Goal: Navigation & Orientation: Find specific page/section

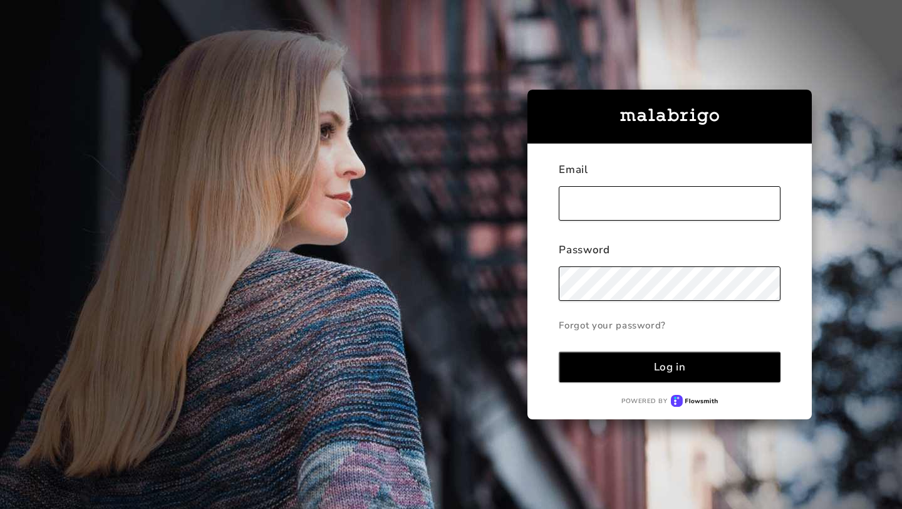
click at [641, 196] on input "text" at bounding box center [670, 203] width 222 height 34
type input "[PERSON_NAME][EMAIL_ADDRESS][DOMAIN_NAME]"
click at [672, 360] on div "Log in" at bounding box center [670, 367] width 32 height 14
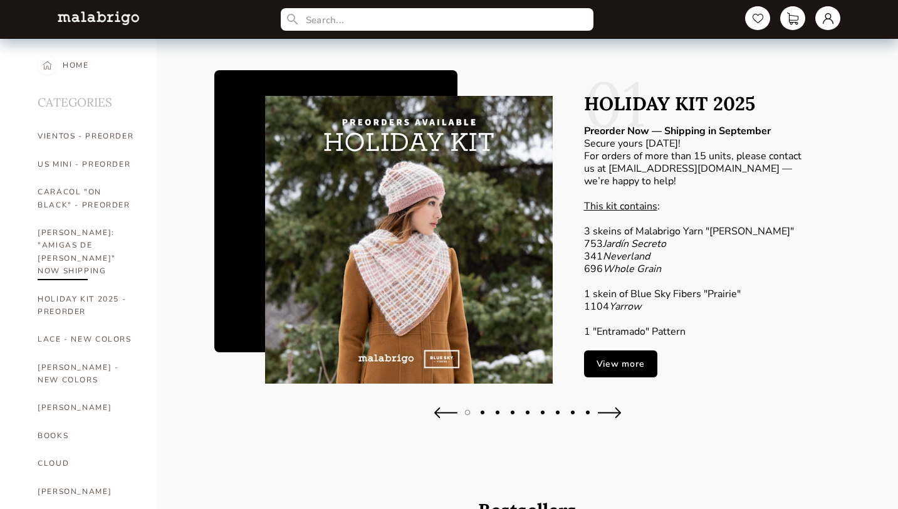
click at [71, 248] on link "[PERSON_NAME]: "AMIGAS DE [PERSON_NAME]" NOW SHIPPING" at bounding box center [88, 252] width 100 height 66
select select "INDEX"
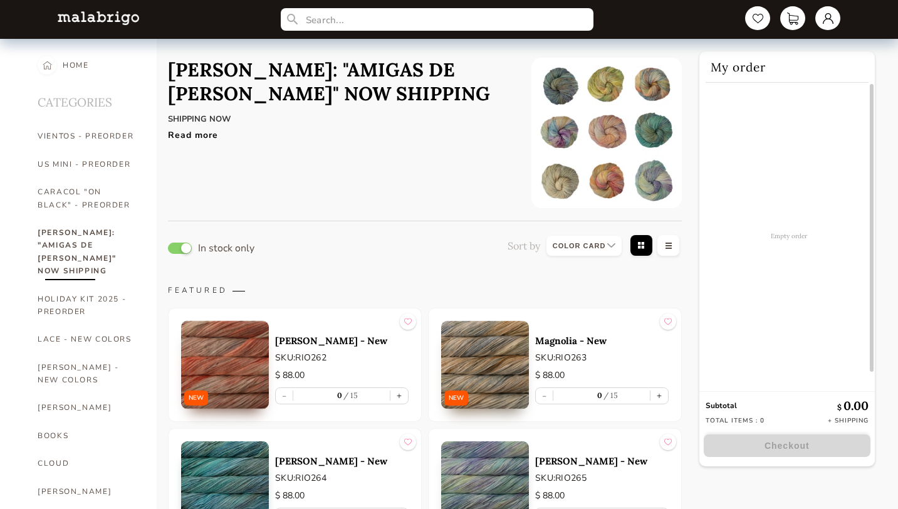
click at [205, 133] on div "Read more" at bounding box center [340, 132] width 345 height 18
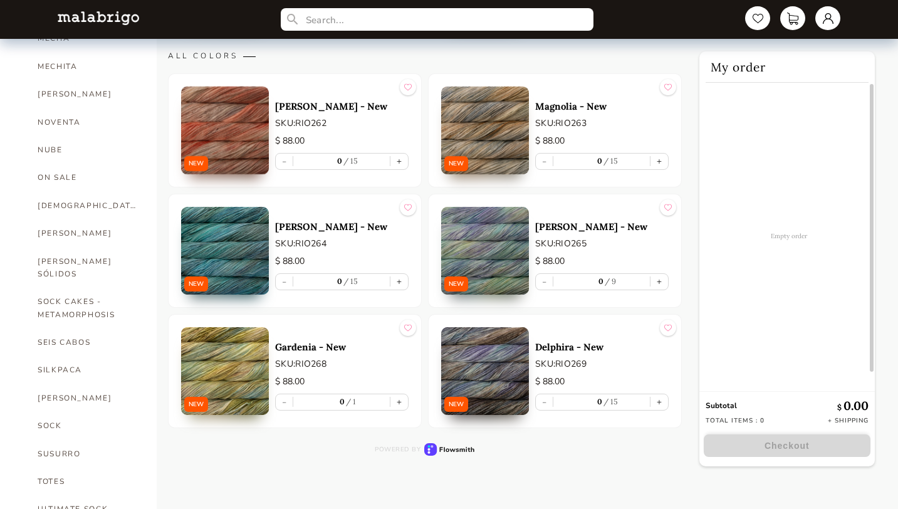
scroll to position [660, 0]
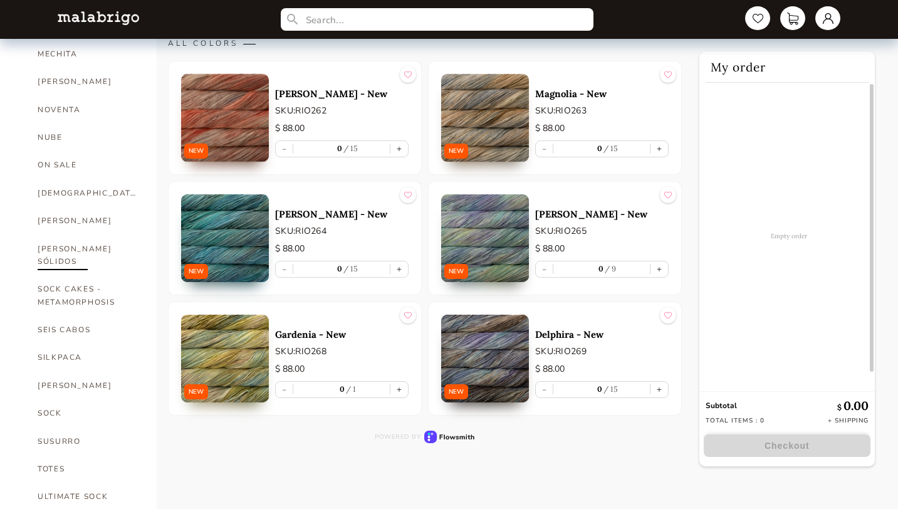
click at [61, 235] on link "[PERSON_NAME] SÓLIDOS" at bounding box center [88, 255] width 100 height 41
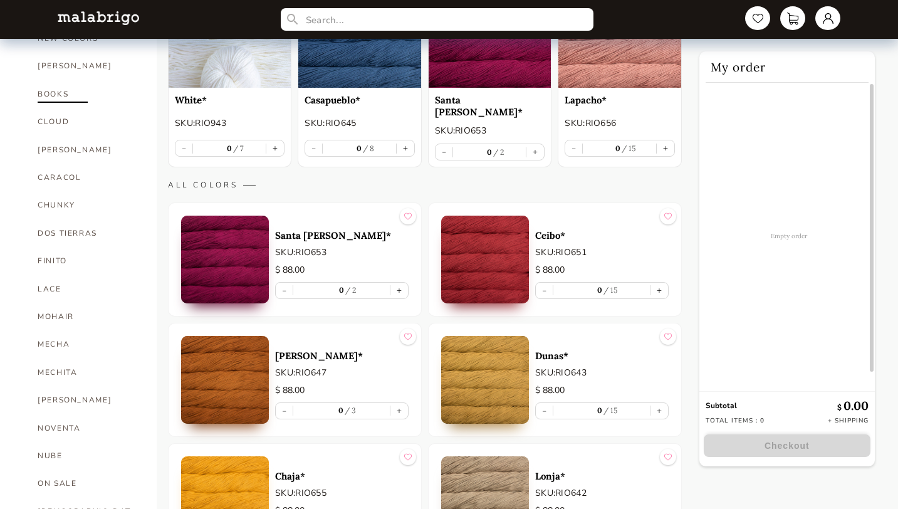
scroll to position [415, 0]
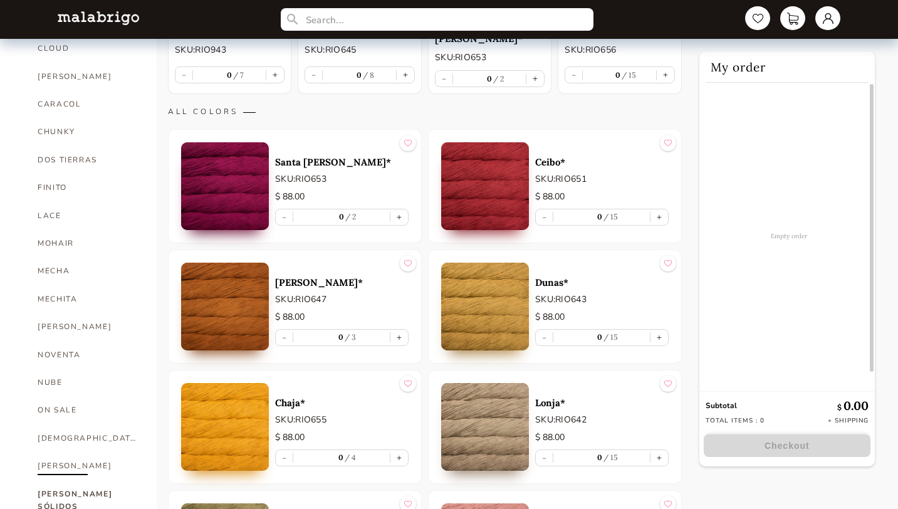
click at [50, 452] on link "[PERSON_NAME]" at bounding box center [88, 466] width 100 height 28
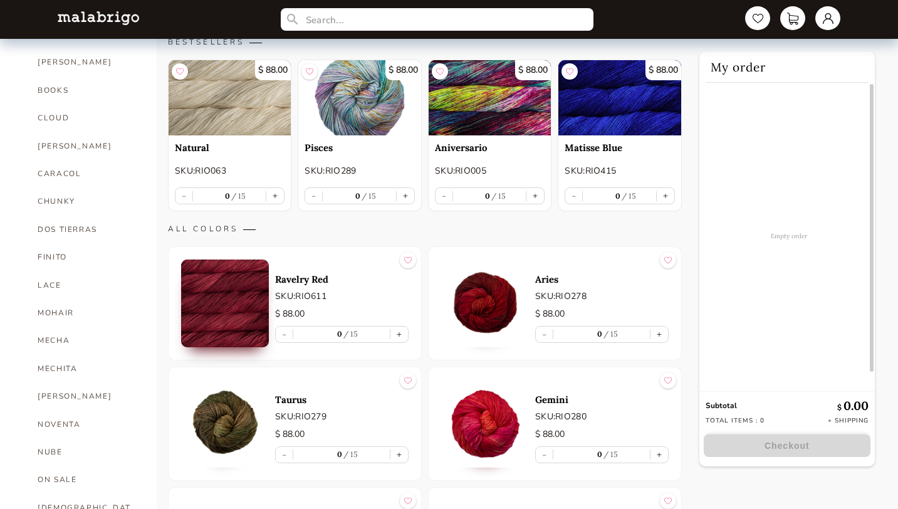
scroll to position [348, 0]
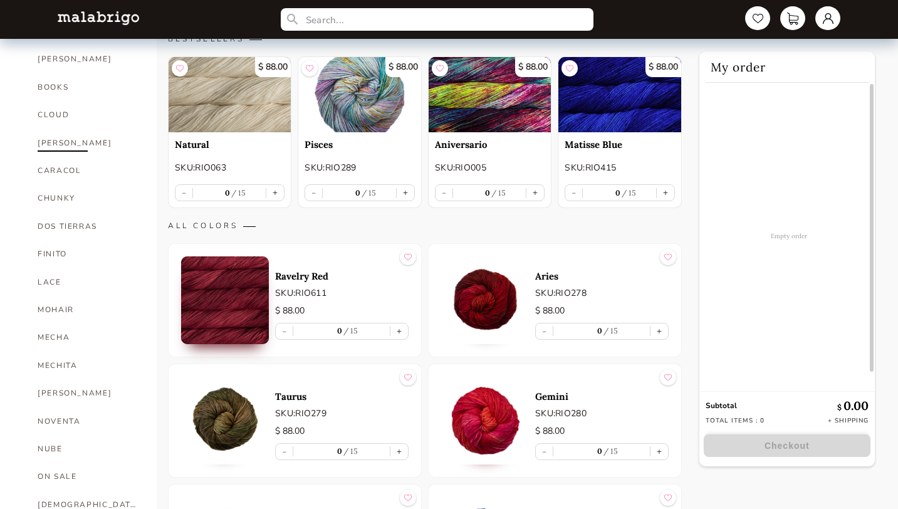
click at [76, 129] on link "[PERSON_NAME]" at bounding box center [88, 143] width 100 height 28
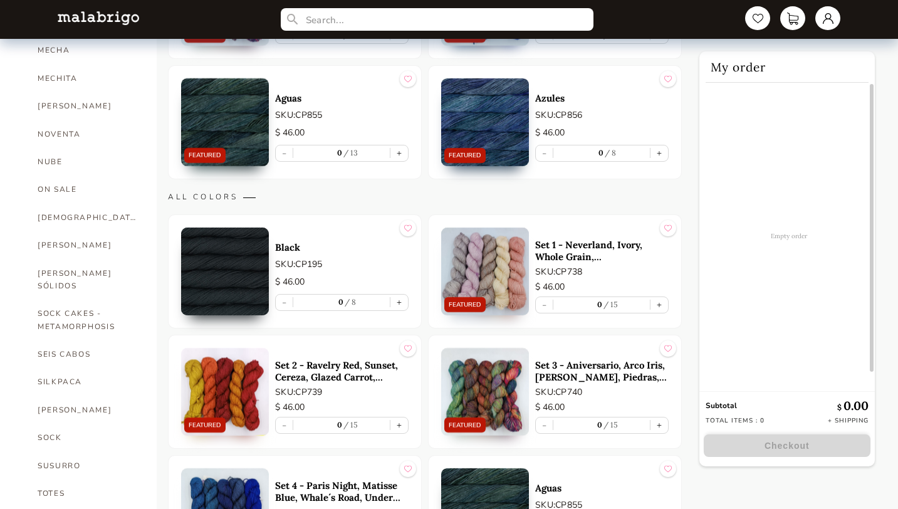
scroll to position [630, 0]
